Goal: Information Seeking & Learning: Learn about a topic

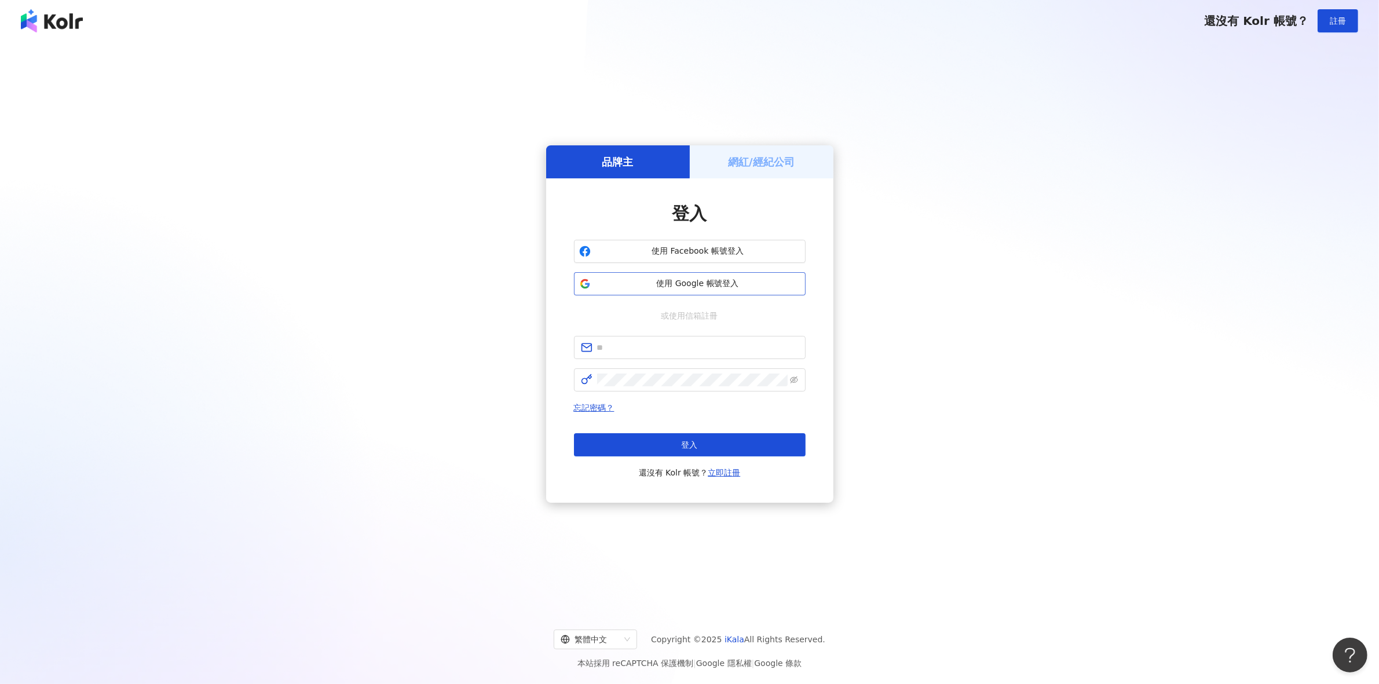
click at [720, 285] on span "使用 Google 帳號登入" at bounding box center [697, 284] width 205 height 12
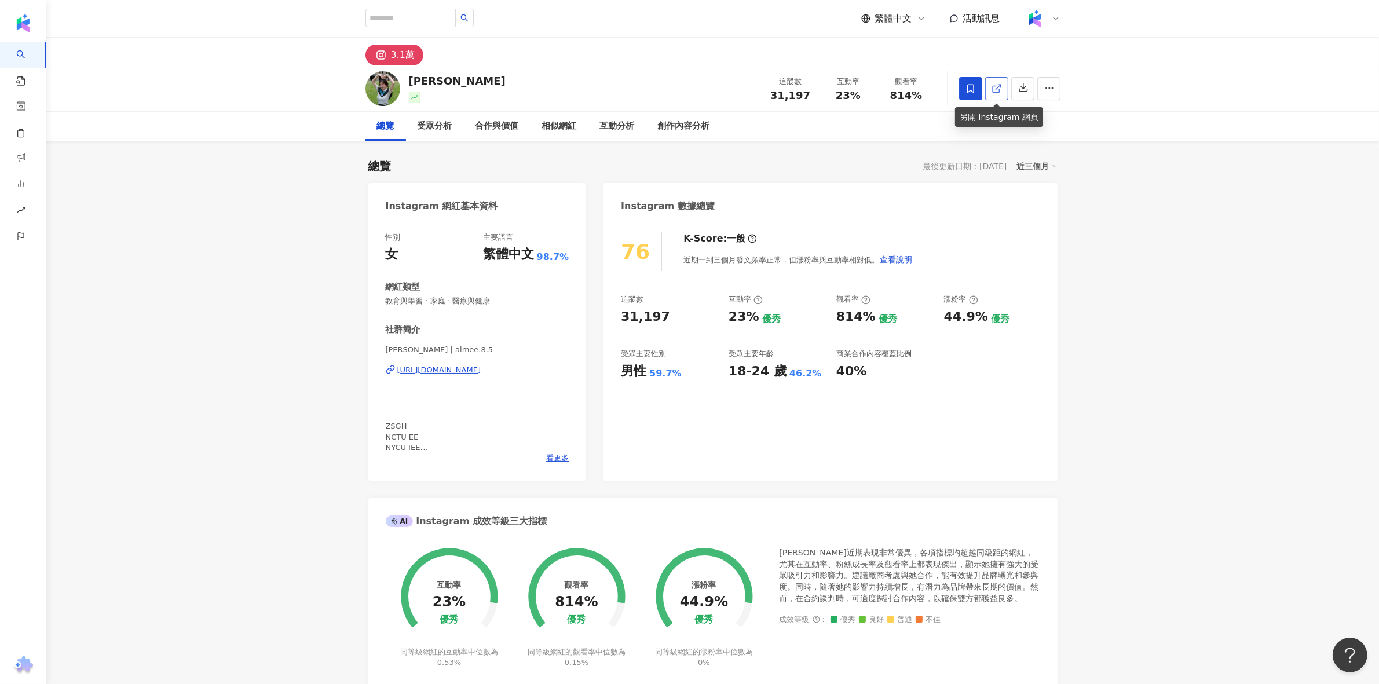
click at [1003, 90] on link at bounding box center [996, 88] width 23 height 23
click at [997, 89] on icon at bounding box center [997, 88] width 10 height 10
